Goal: Find specific page/section: Find specific page/section

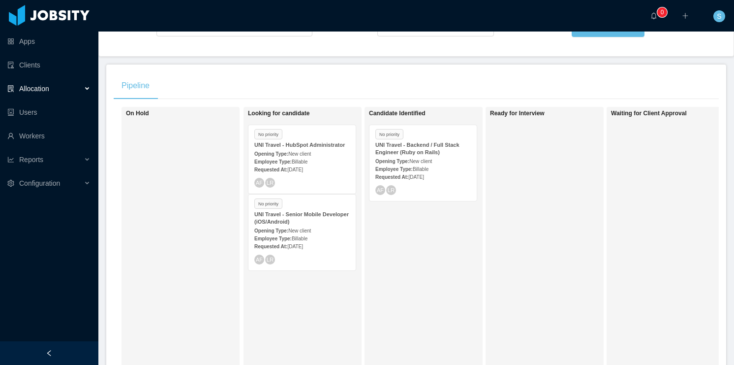
scroll to position [158, 0]
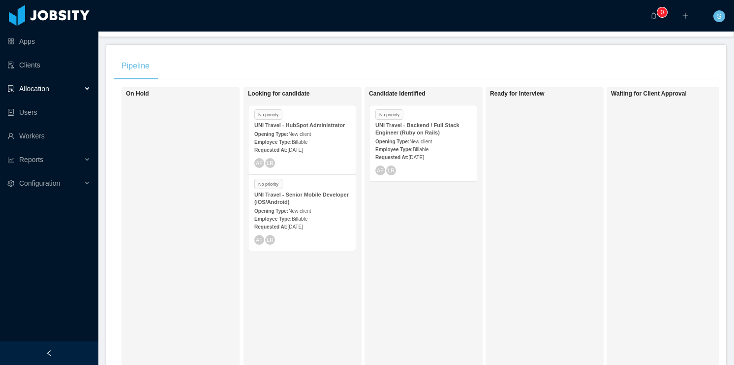
click at [438, 118] on div "No priority" at bounding box center [424, 115] width 96 height 8
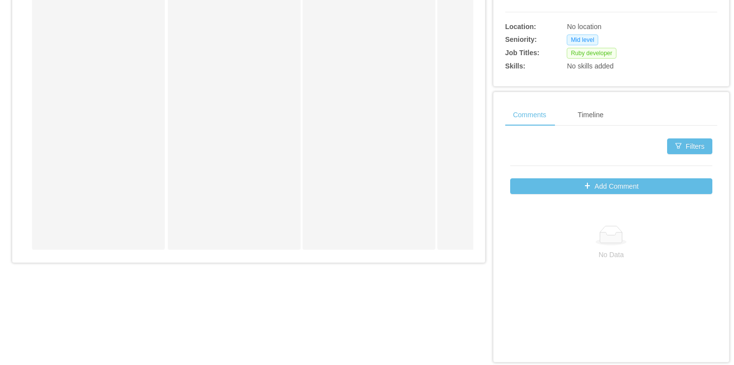
scroll to position [370, 0]
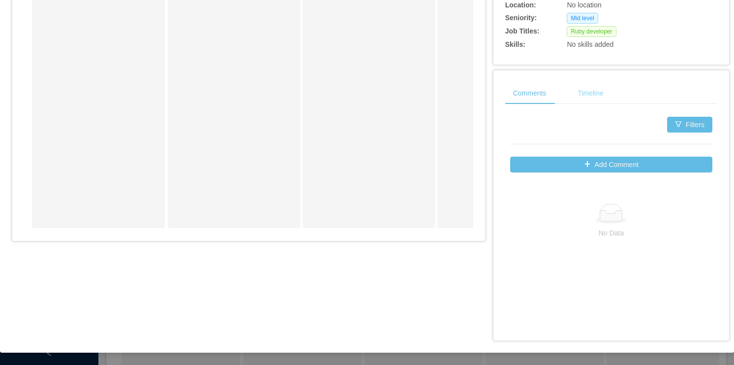
click at [579, 93] on div "Timeline" at bounding box center [590, 93] width 41 height 22
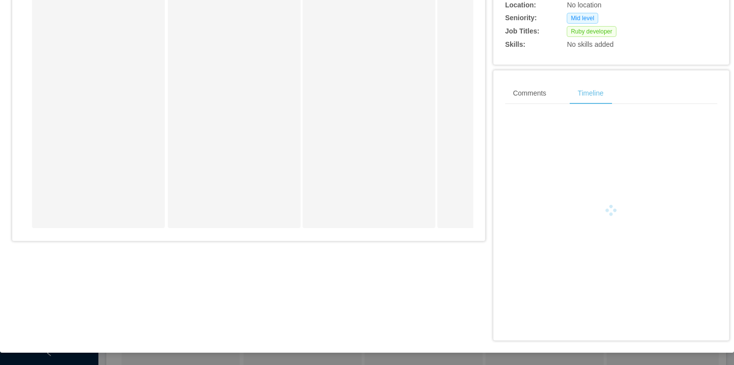
click at [551, 95] on div "Comments Timeline" at bounding box center [559, 93] width 106 height 22
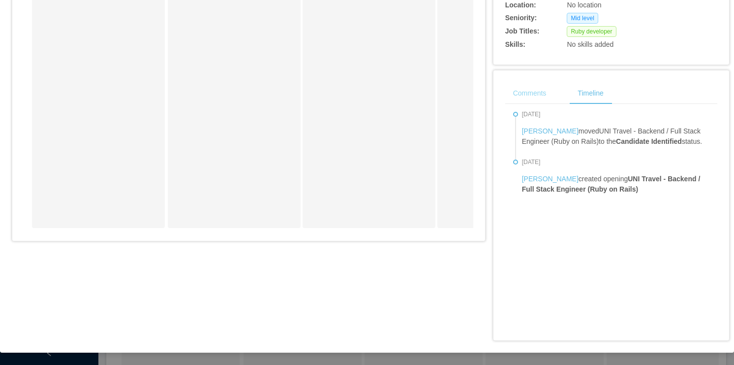
click at [542, 95] on div "Comments" at bounding box center [530, 93] width 49 height 22
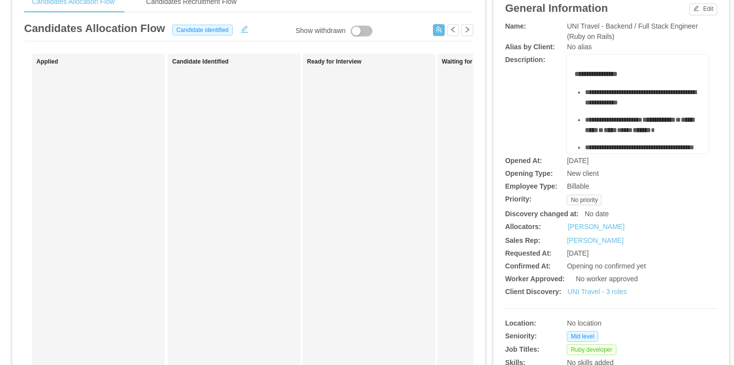
scroll to position [0, 0]
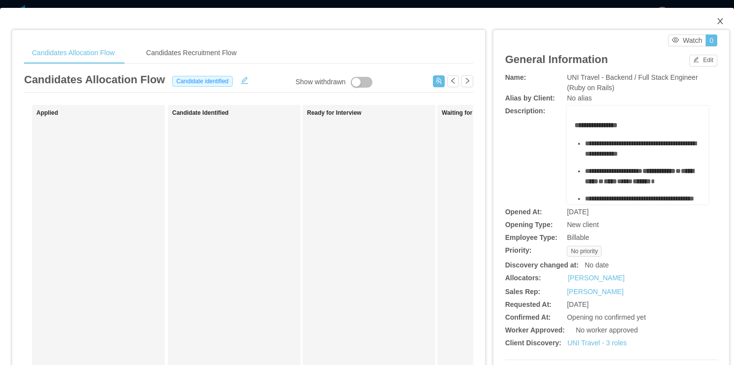
click at [714, 16] on span "Close" at bounding box center [721, 22] width 28 height 28
